Goal: Transaction & Acquisition: Purchase product/service

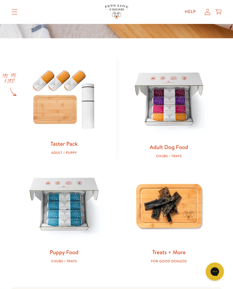
scroll to position [209, 0]
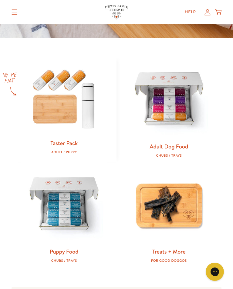
click at [170, 109] on img at bounding box center [168, 99] width 85 height 85
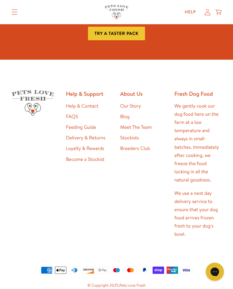
scroll to position [571, 0]
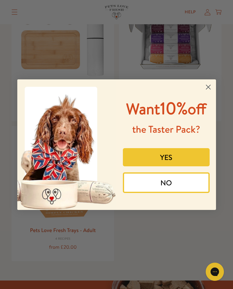
click at [208, 82] on circle "Close dialog" at bounding box center [208, 87] width 10 height 10
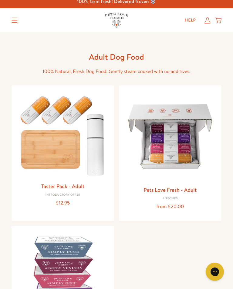
scroll to position [0, 0]
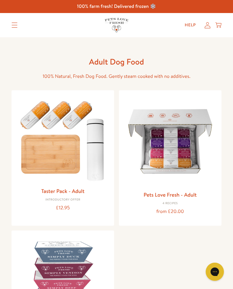
click at [15, 20] on summary "Translation missing: en.sections.header.menu" at bounding box center [15, 25] width 16 height 15
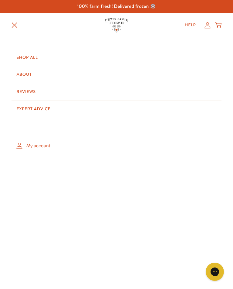
click at [32, 55] on link "Shop All" at bounding box center [116, 57] width 209 height 17
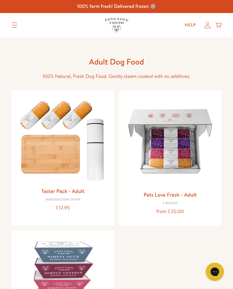
click at [73, 114] on img at bounding box center [62, 139] width 93 height 89
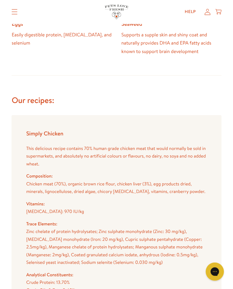
scroll to position [704, 0]
